Goal: Entertainment & Leisure: Consume media (video, audio)

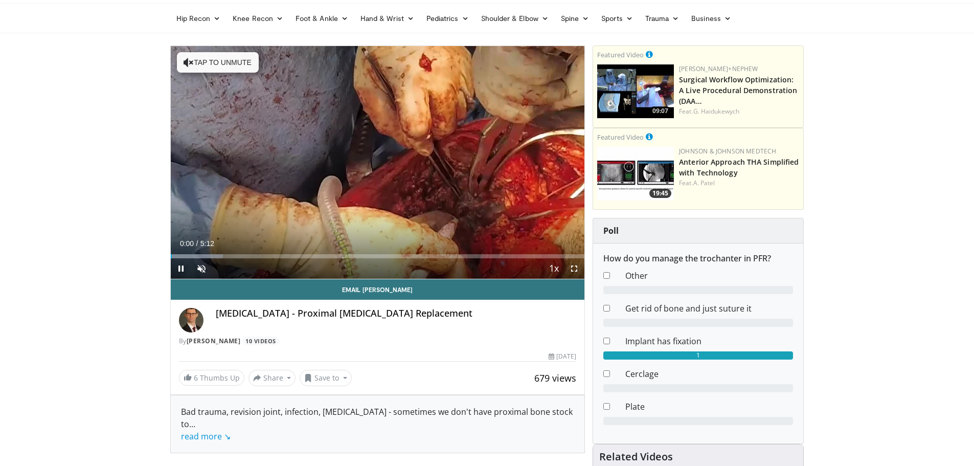
scroll to position [102, 0]
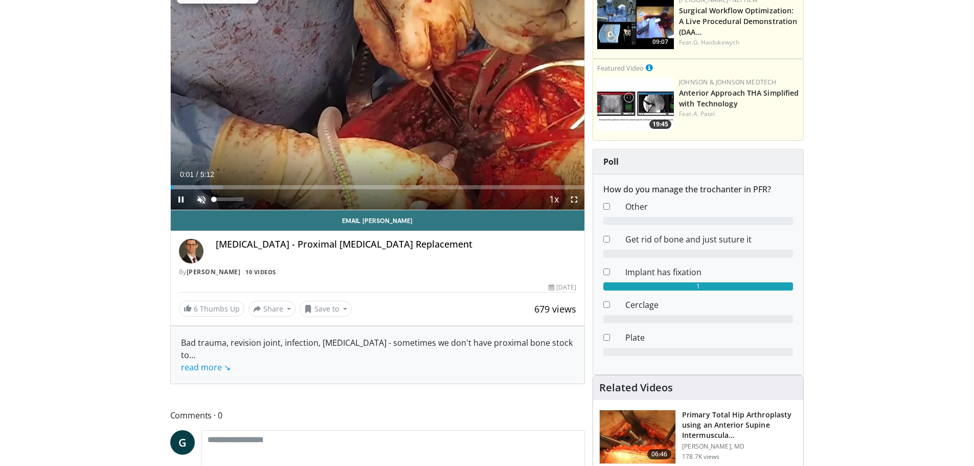
click at [203, 200] on span "Video Player" at bounding box center [201, 199] width 20 height 20
click at [182, 201] on span "Video Player" at bounding box center [181, 199] width 20 height 20
click at [182, 199] on span "Video Player" at bounding box center [181, 199] width 20 height 20
